Goal: Register for event/course

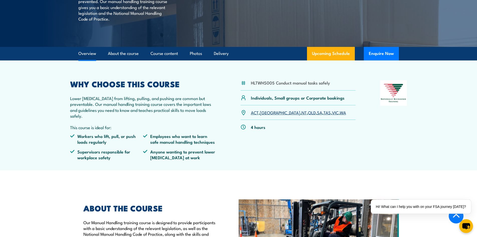
scroll to position [108, 0]
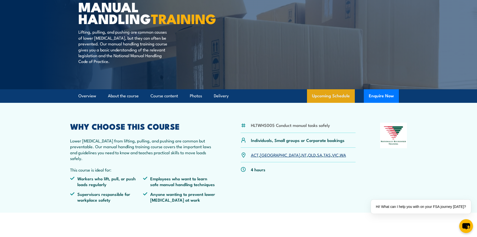
click at [327, 99] on link "Upcoming Schedule" at bounding box center [331, 96] width 48 height 14
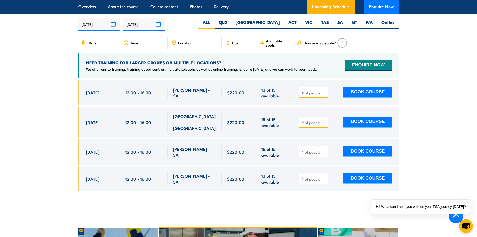
scroll to position [765, 0]
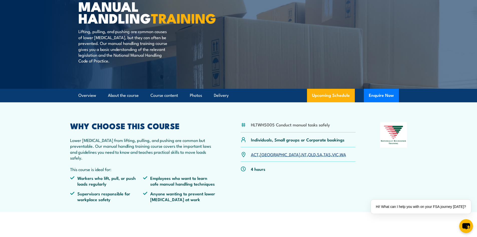
scroll to position [54, 0]
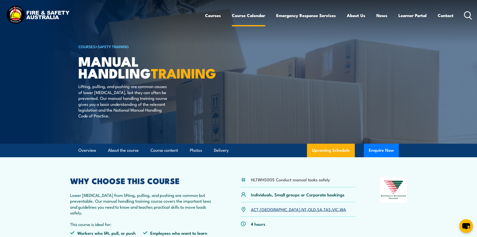
click at [252, 16] on link "Course Calendar" at bounding box center [248, 15] width 33 height 13
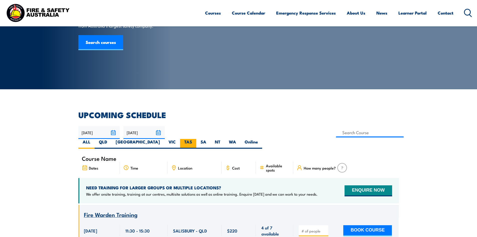
click at [196, 139] on label "TAS" at bounding box center [188, 144] width 16 height 10
click at [195, 139] on input "TAS" at bounding box center [193, 140] width 3 height 3
radio input "true"
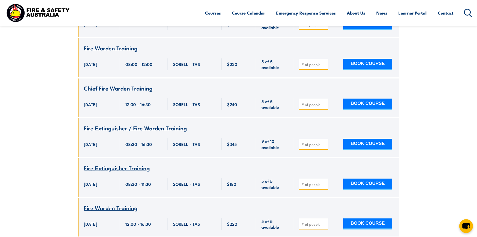
scroll to position [86, 0]
